Goal: Find specific page/section: Find specific page/section

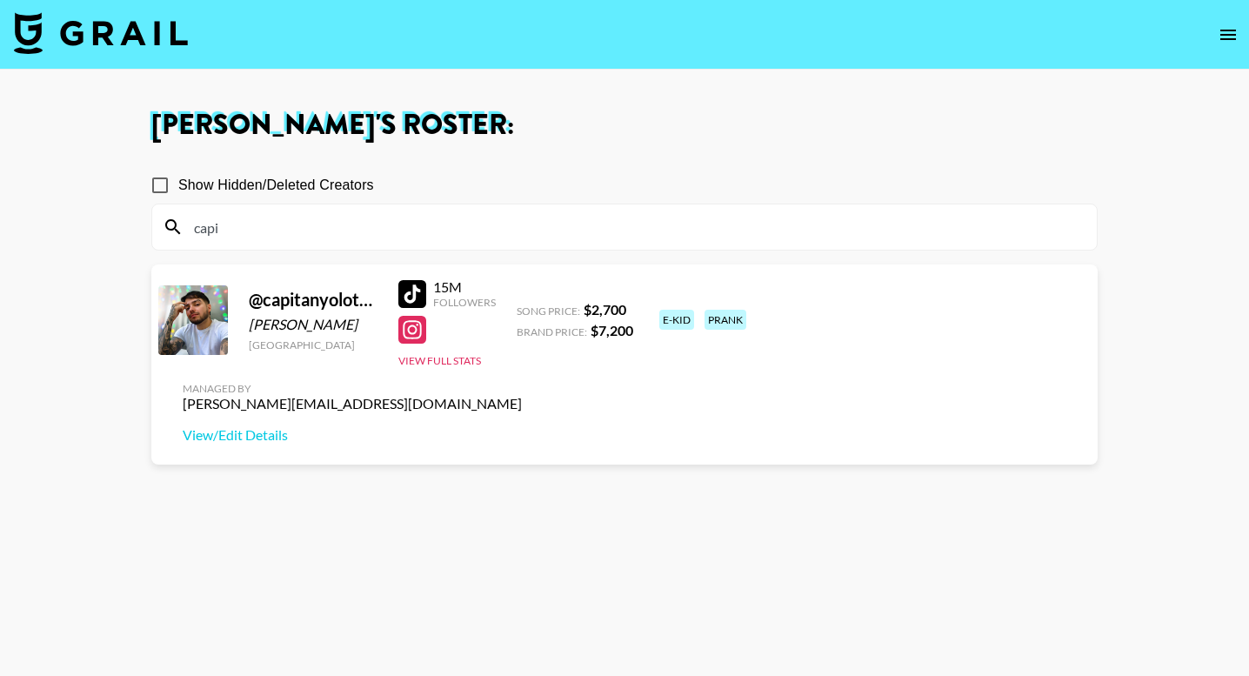
type input "capi"
click at [73, 33] on img at bounding box center [101, 33] width 174 height 42
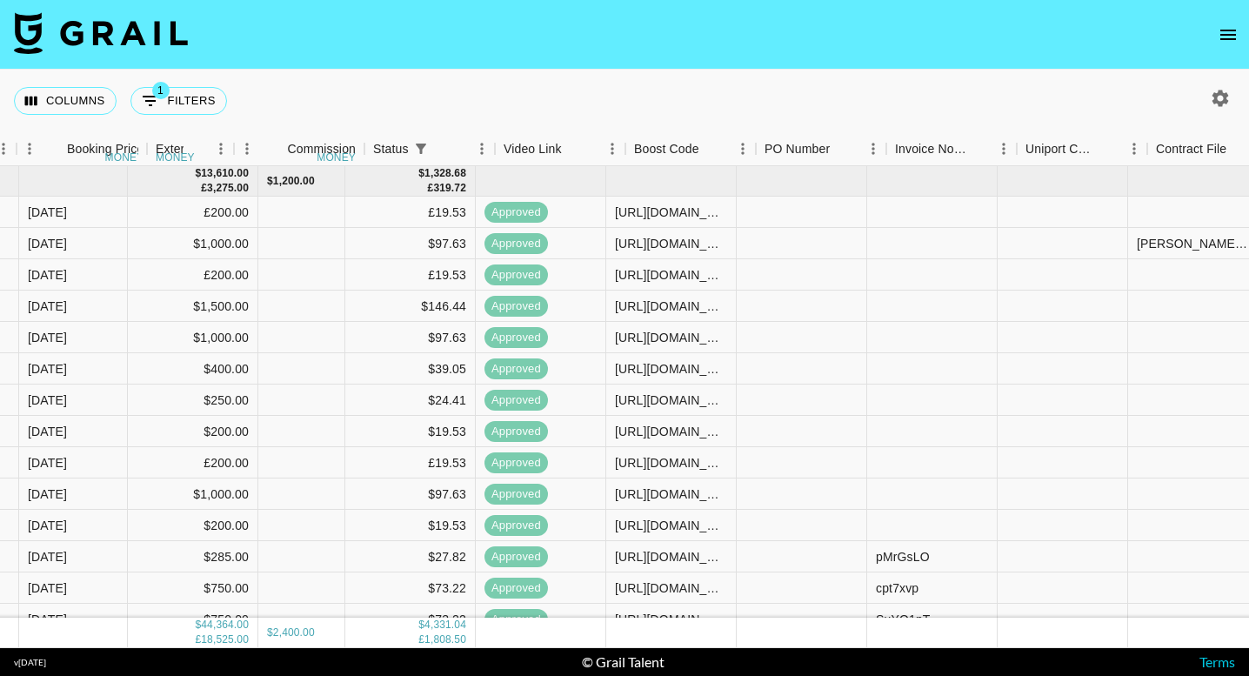
scroll to position [0, 93]
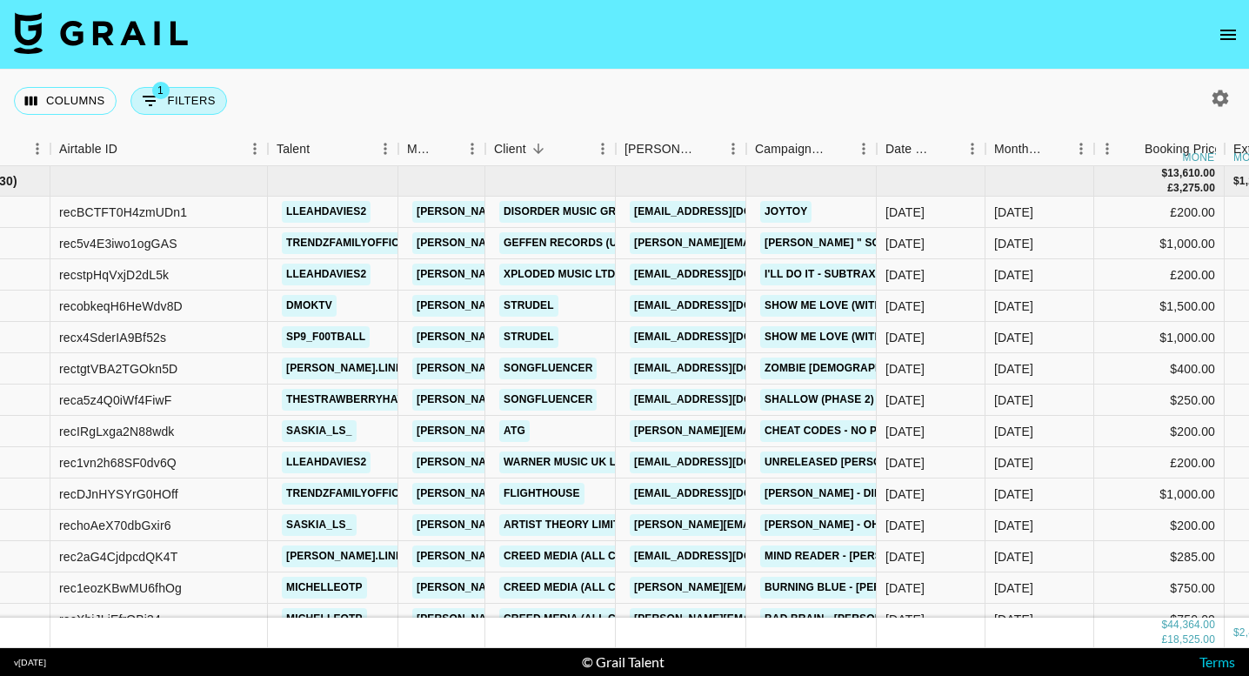
click at [188, 107] on button "1 Filters" at bounding box center [178, 101] width 97 height 28
select select "status"
select select "isNotAnyOf"
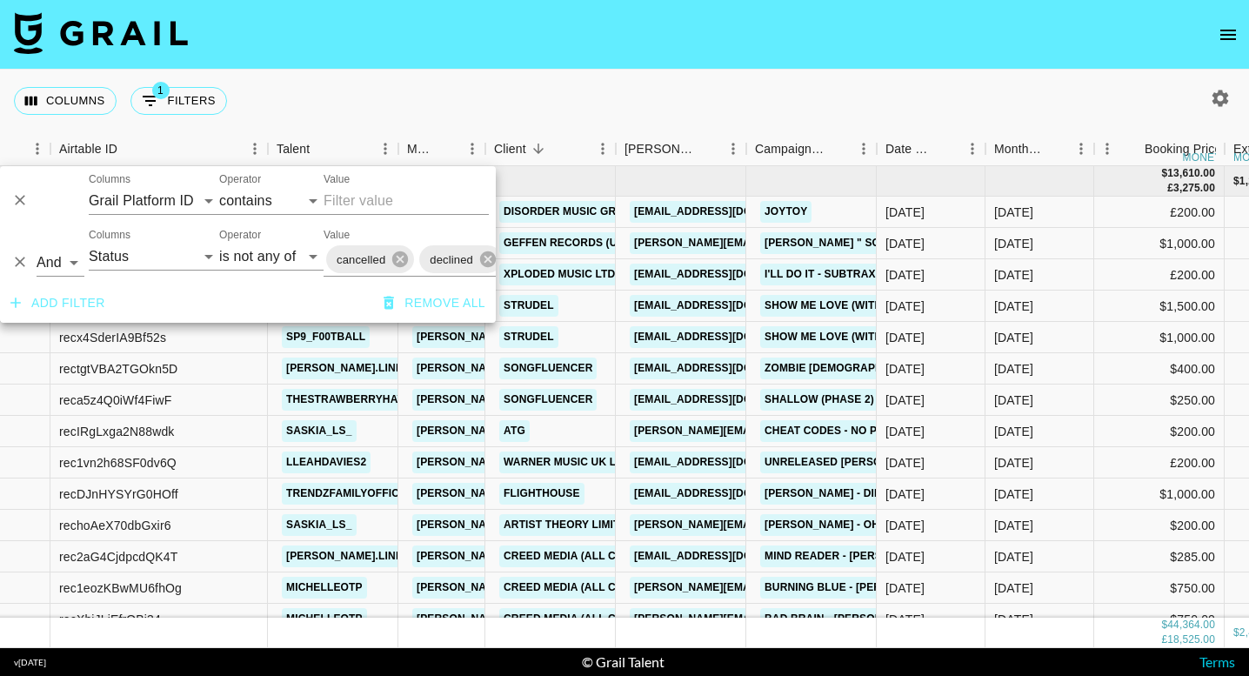
click at [634, 89] on div "Columns 1 Filters + Booking" at bounding box center [624, 101] width 1249 height 63
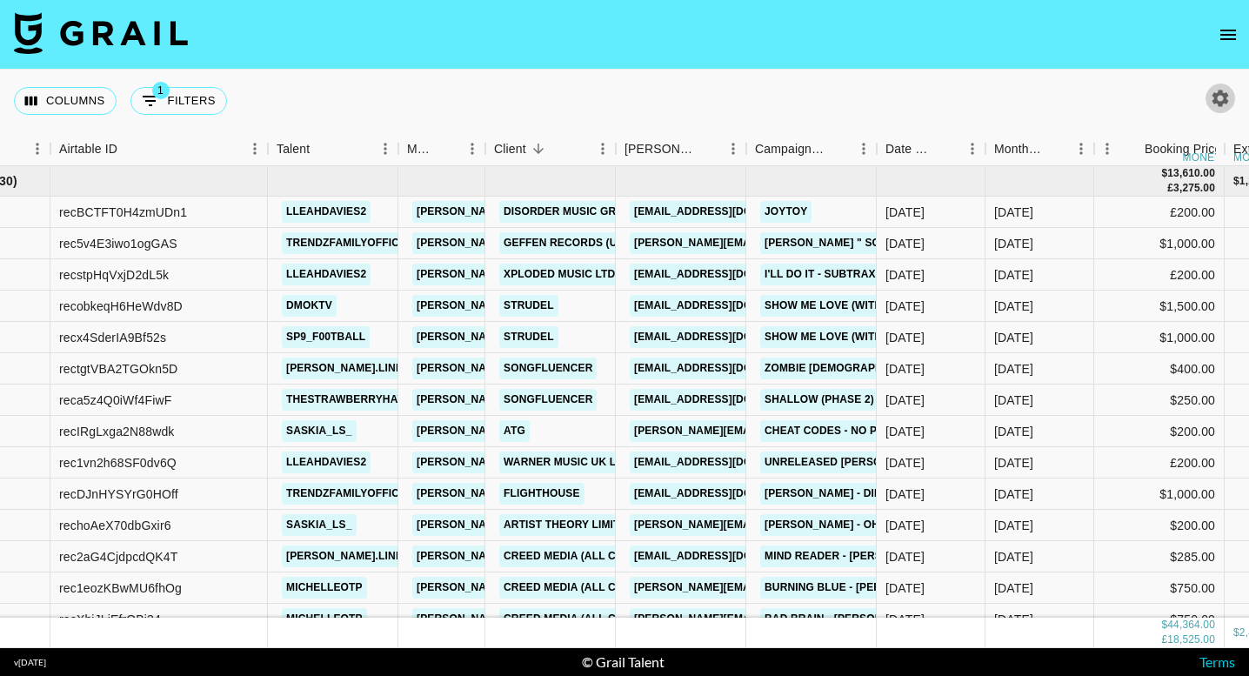
click at [1221, 102] on icon "button" at bounding box center [1220, 98] width 17 height 17
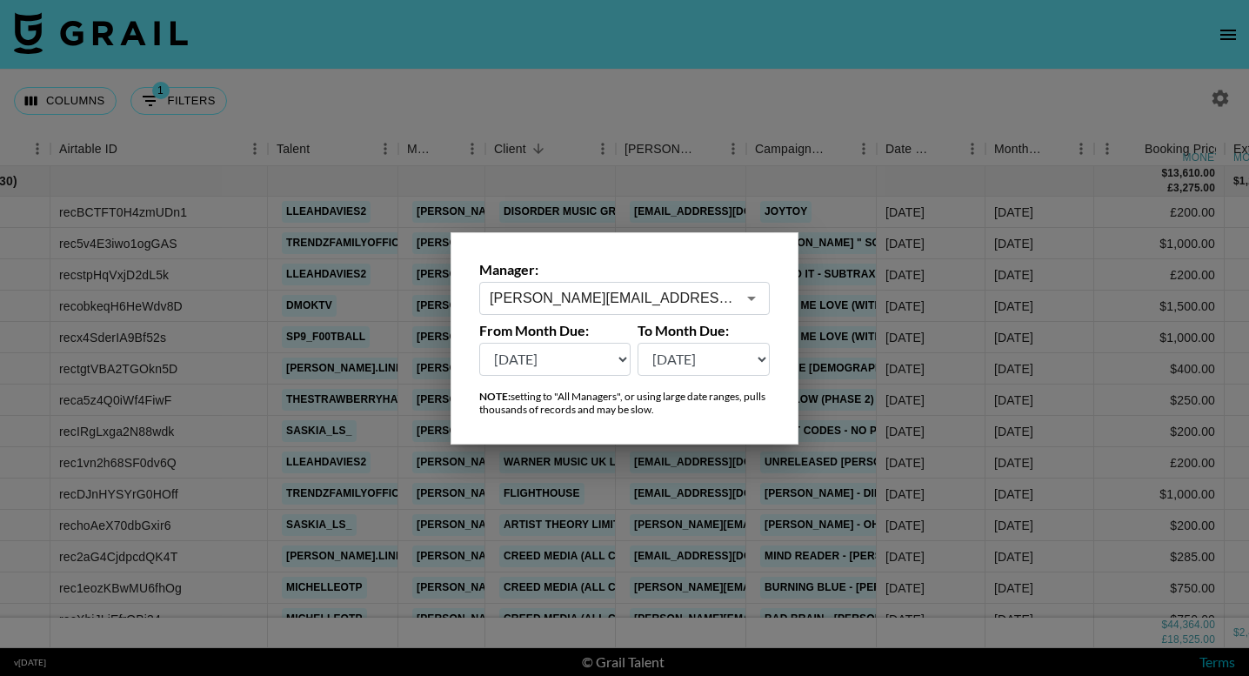
select select "[DATE]"
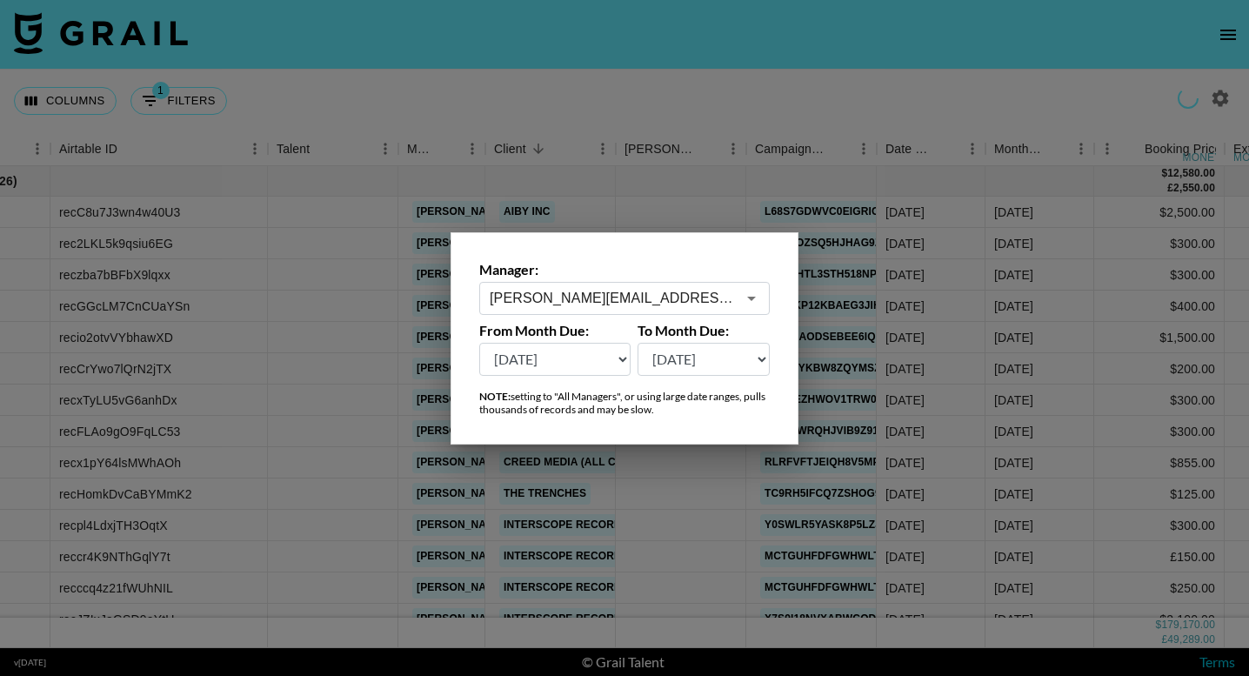
click at [889, 263] on div at bounding box center [624, 338] width 1249 height 676
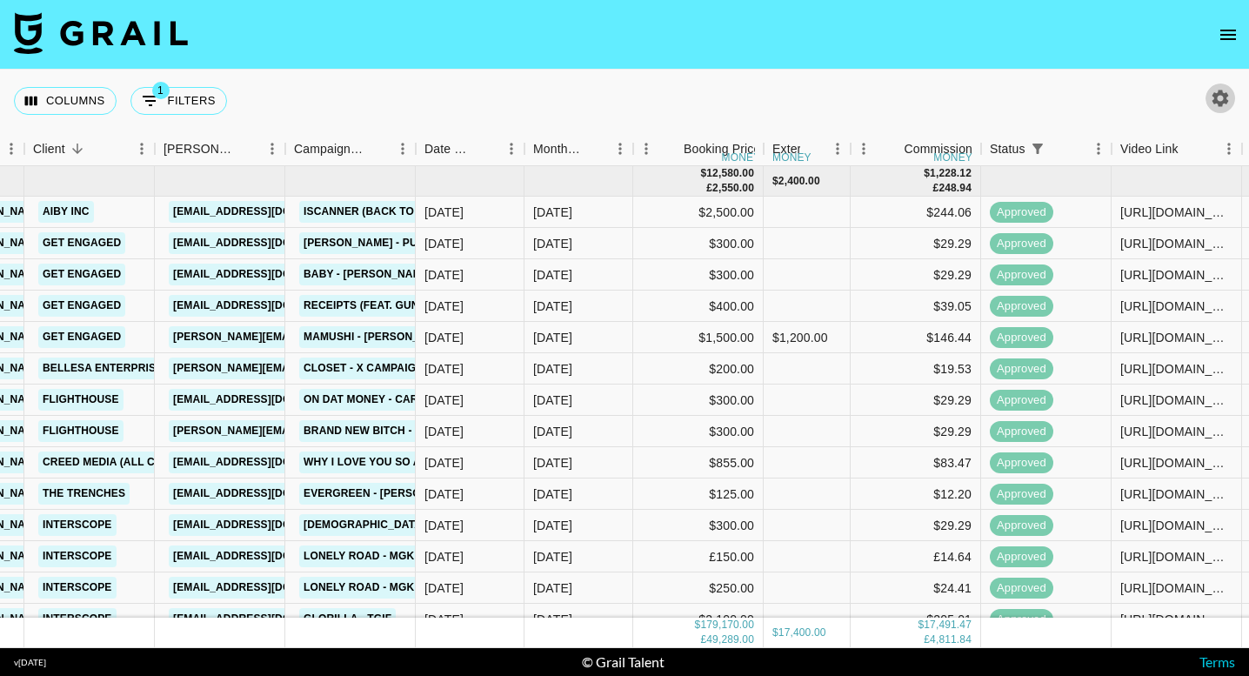
scroll to position [0, 554]
click at [1230, 99] on icon "button" at bounding box center [1220, 98] width 21 height 21
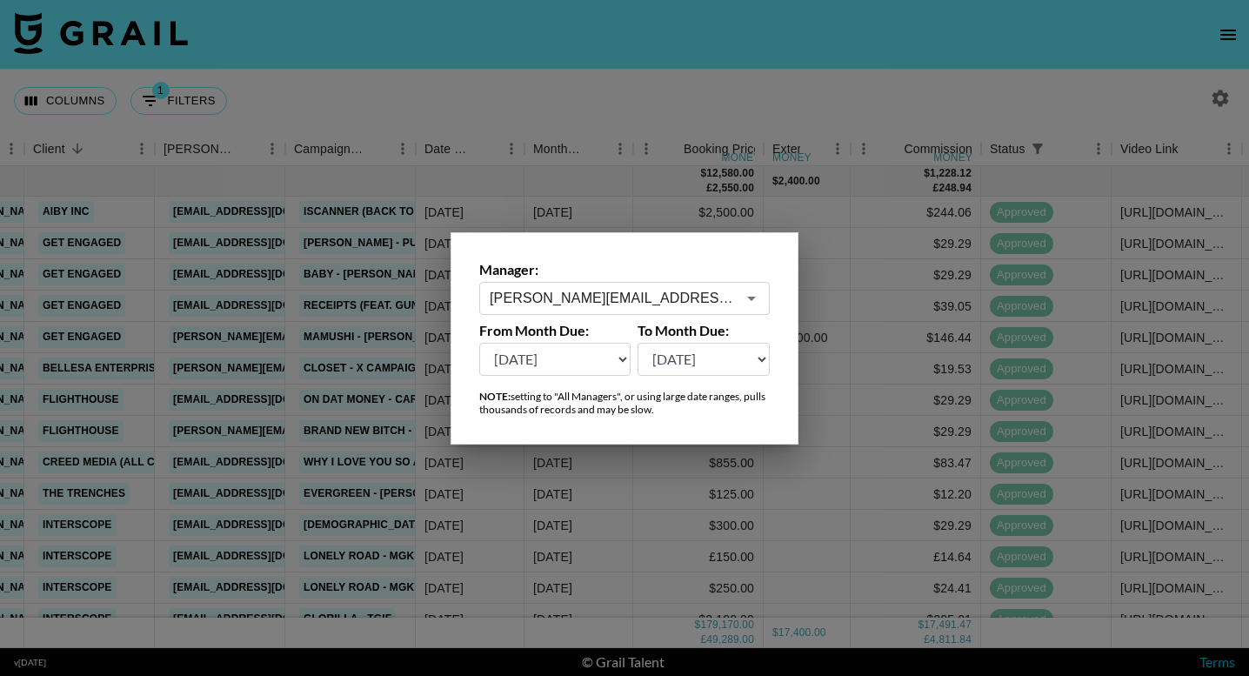
select select "[DATE]"
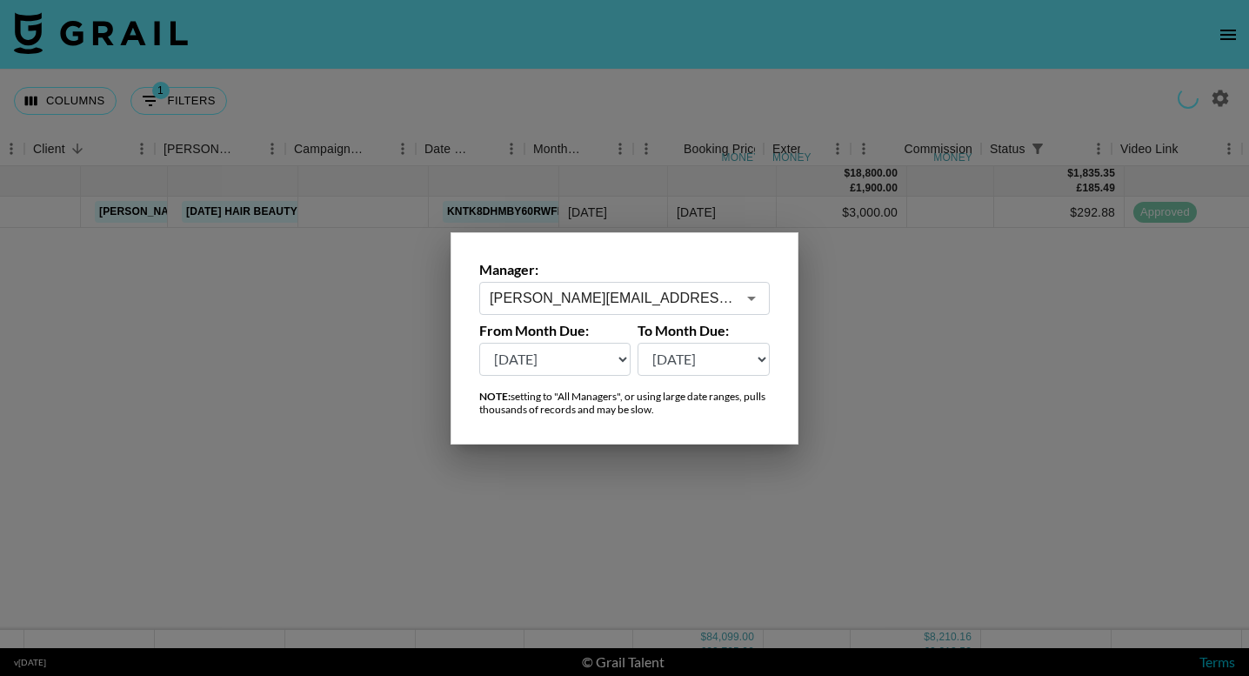
click at [911, 88] on div at bounding box center [624, 338] width 1249 height 676
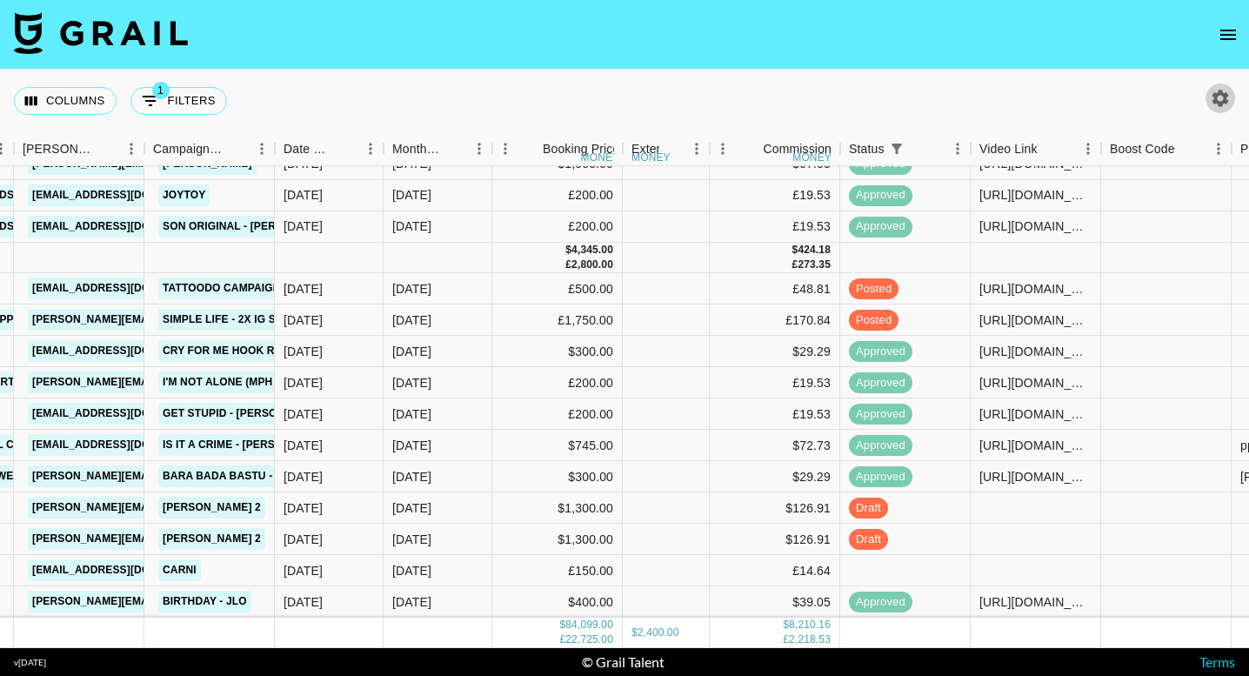
scroll to position [4239, 695]
